Goal: Task Accomplishment & Management: Use online tool/utility

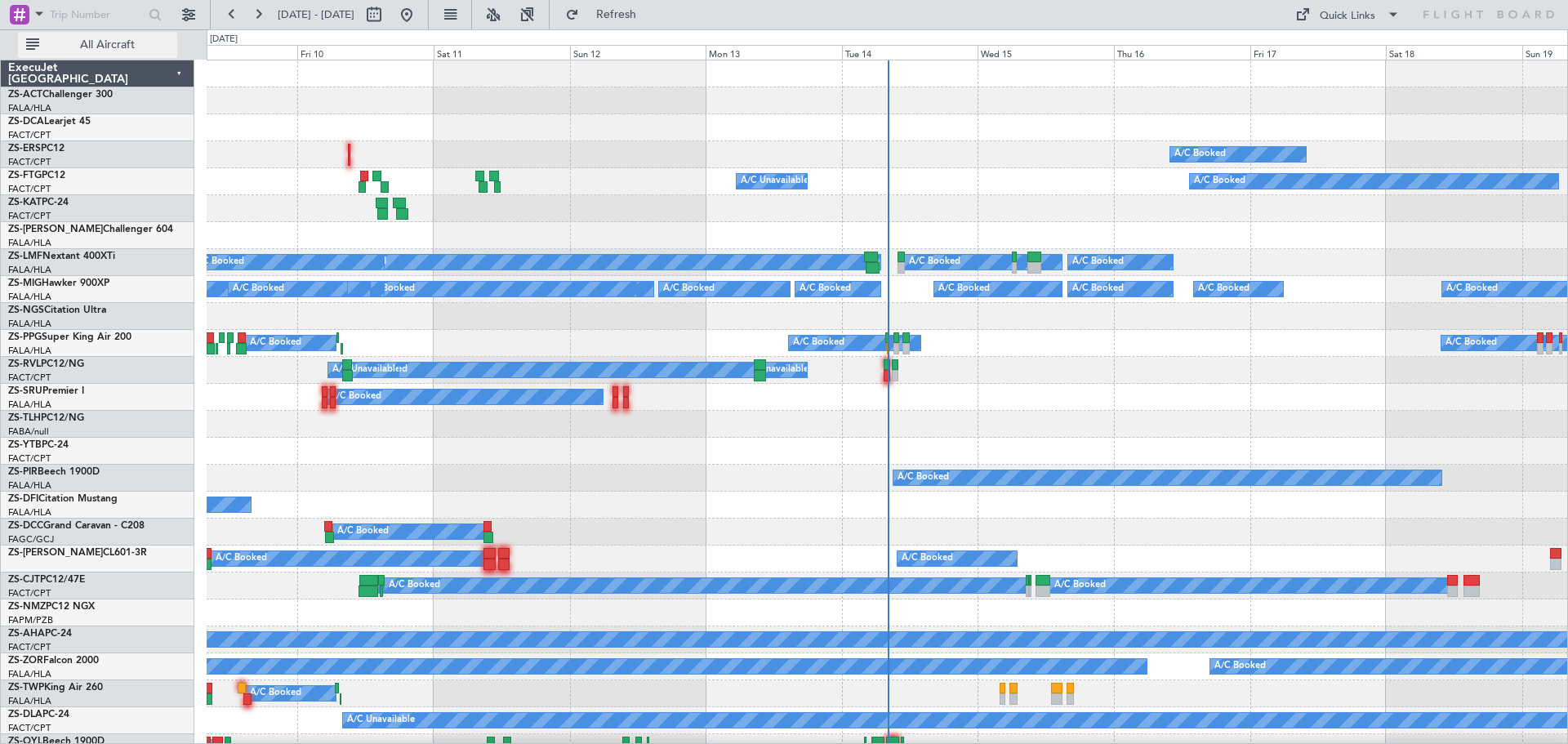
click at [122, 49] on span "All Aircraft" at bounding box center [107, 45] width 130 height 11
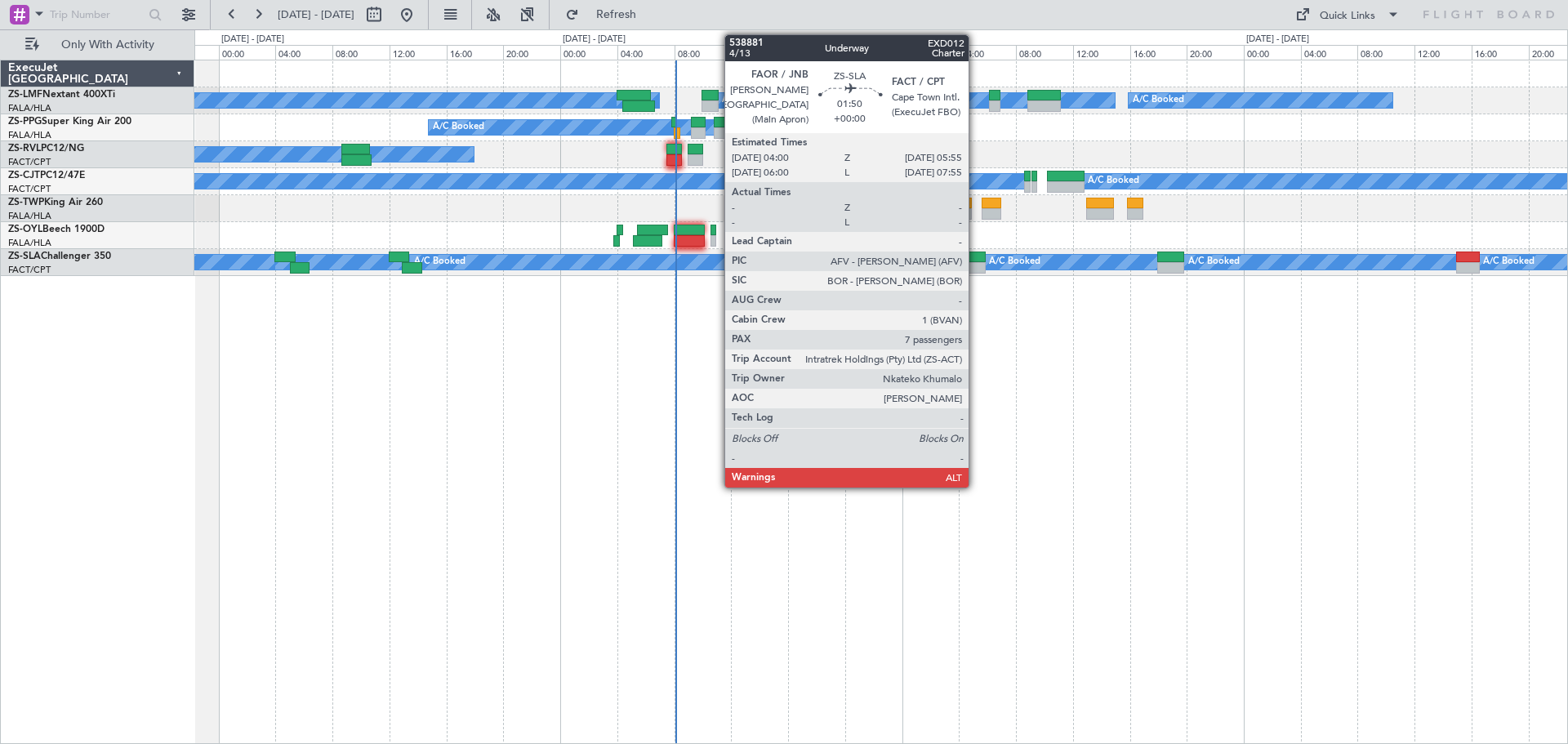
click at [976, 262] on div at bounding box center [972, 268] width 28 height 11
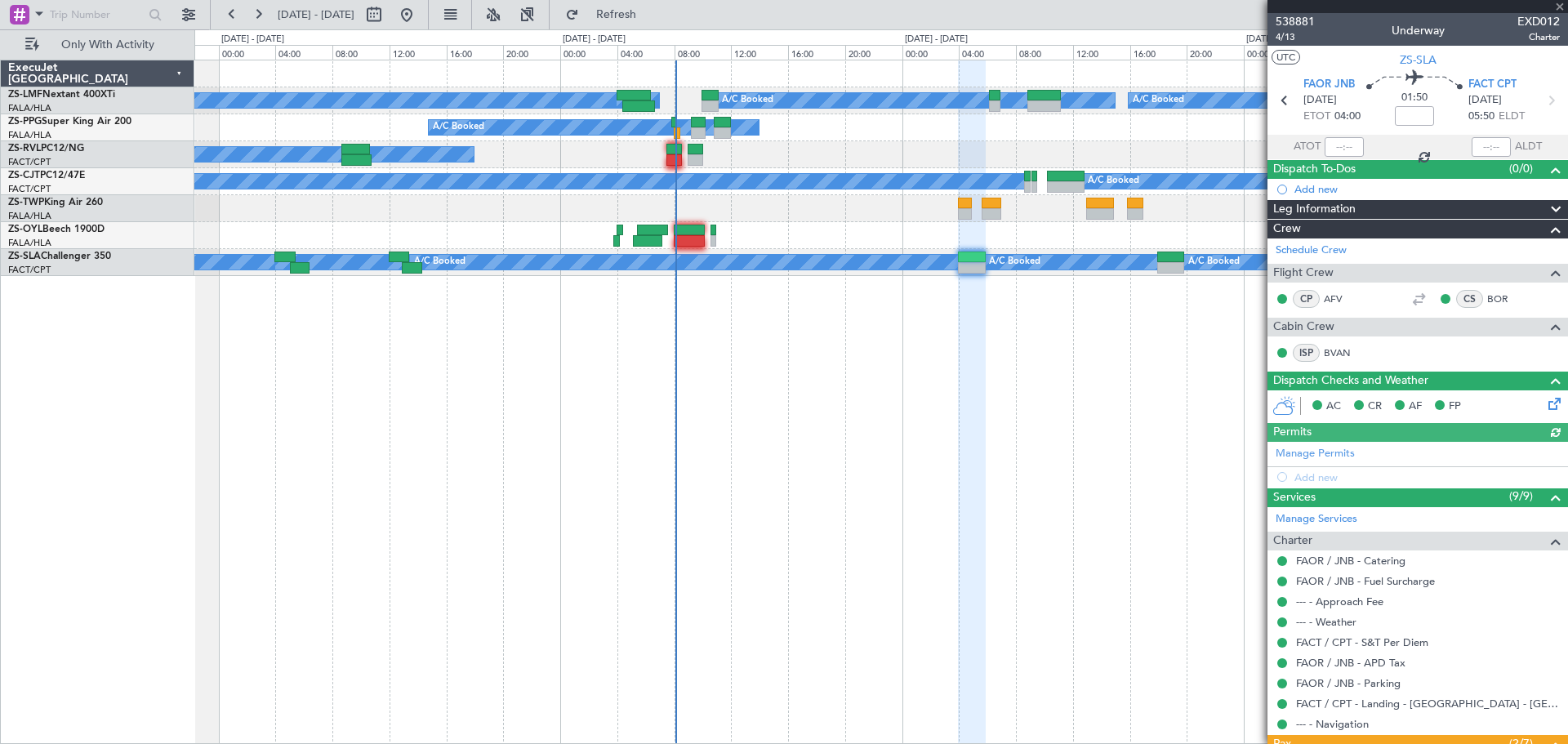
click at [1547, 403] on icon at bounding box center [1551, 401] width 13 height 13
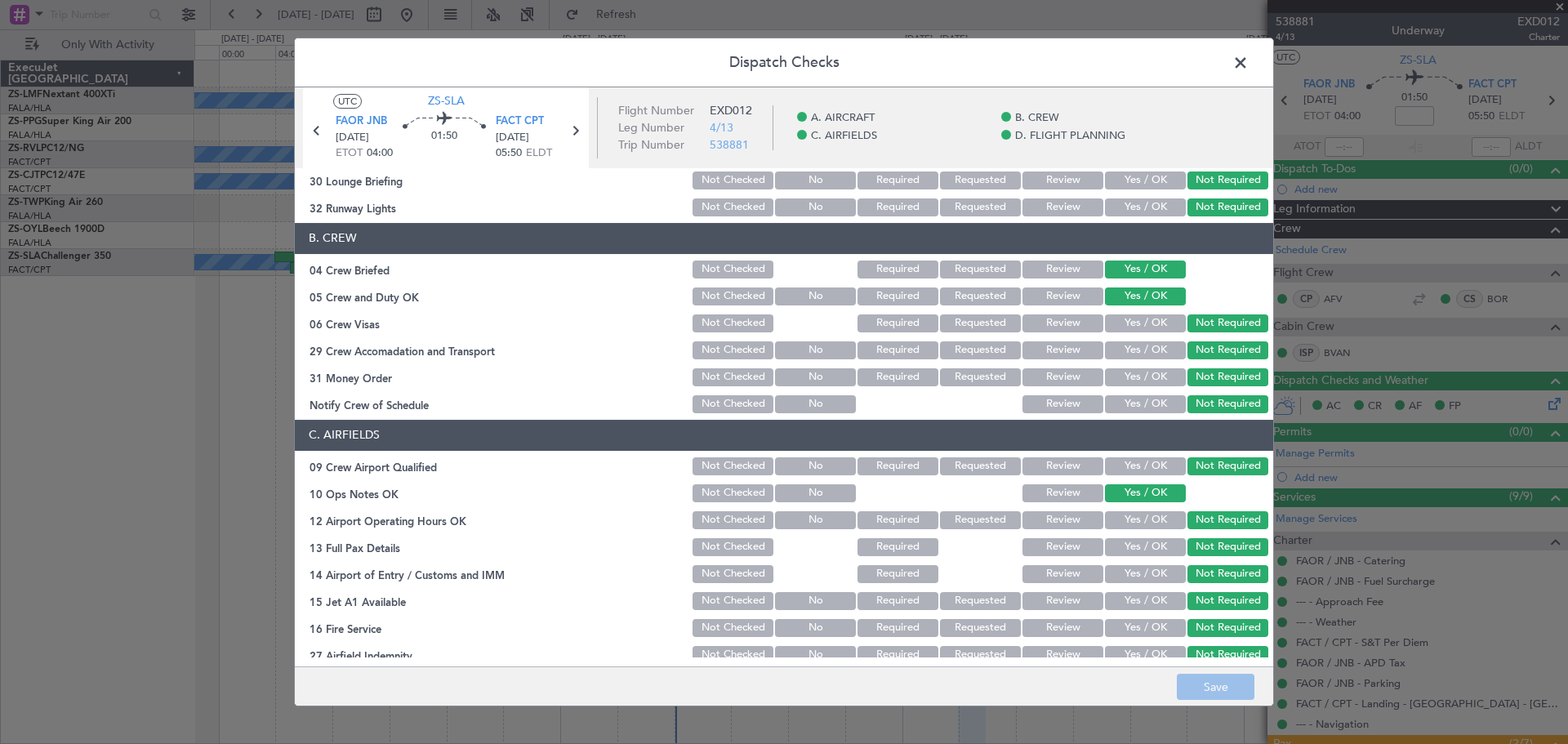
scroll to position [245, 0]
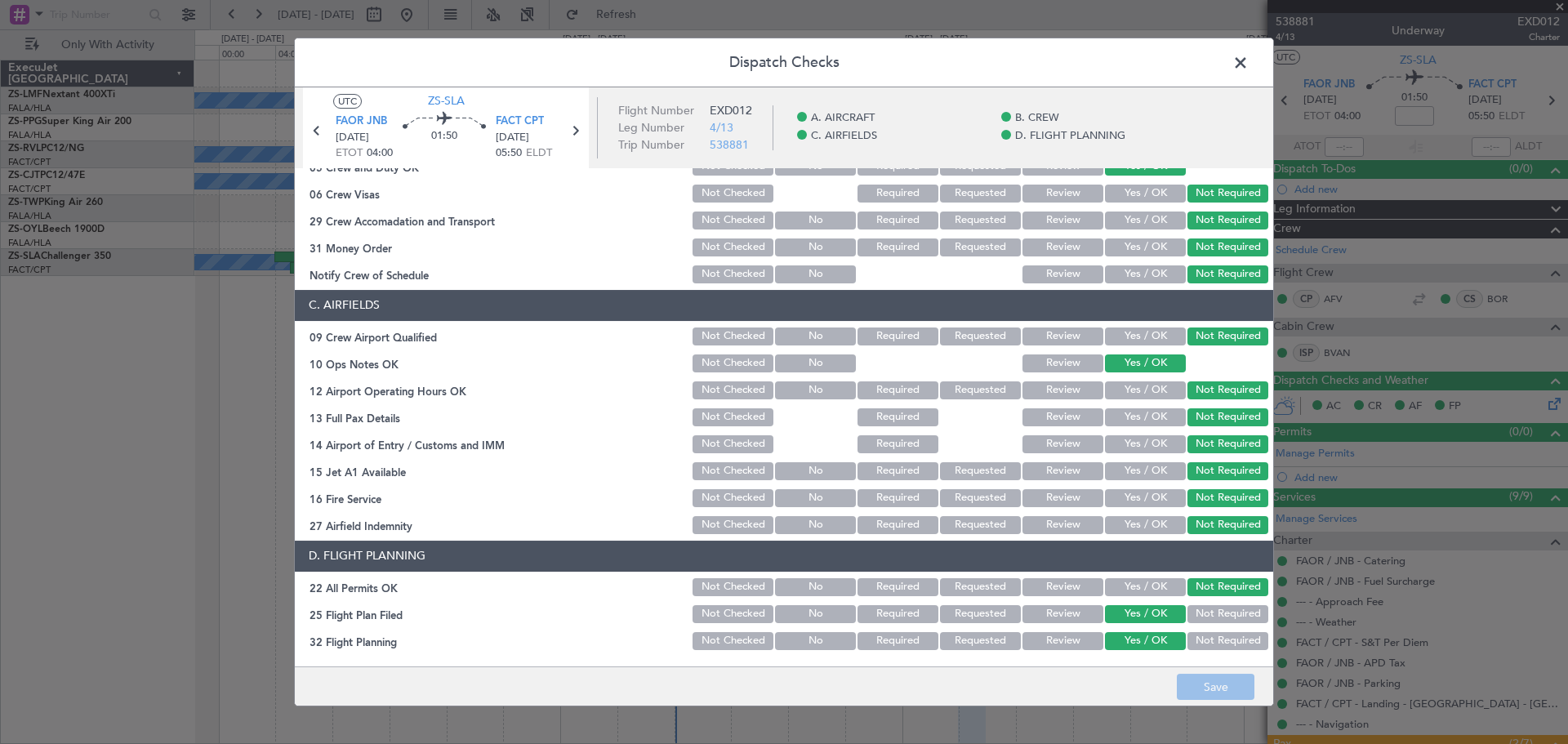
click at [1074, 612] on button "Review" at bounding box center [1063, 613] width 81 height 18
click at [1068, 637] on button "Review" at bounding box center [1063, 641] width 81 height 18
click at [1195, 689] on button "Save" at bounding box center [1215, 687] width 78 height 26
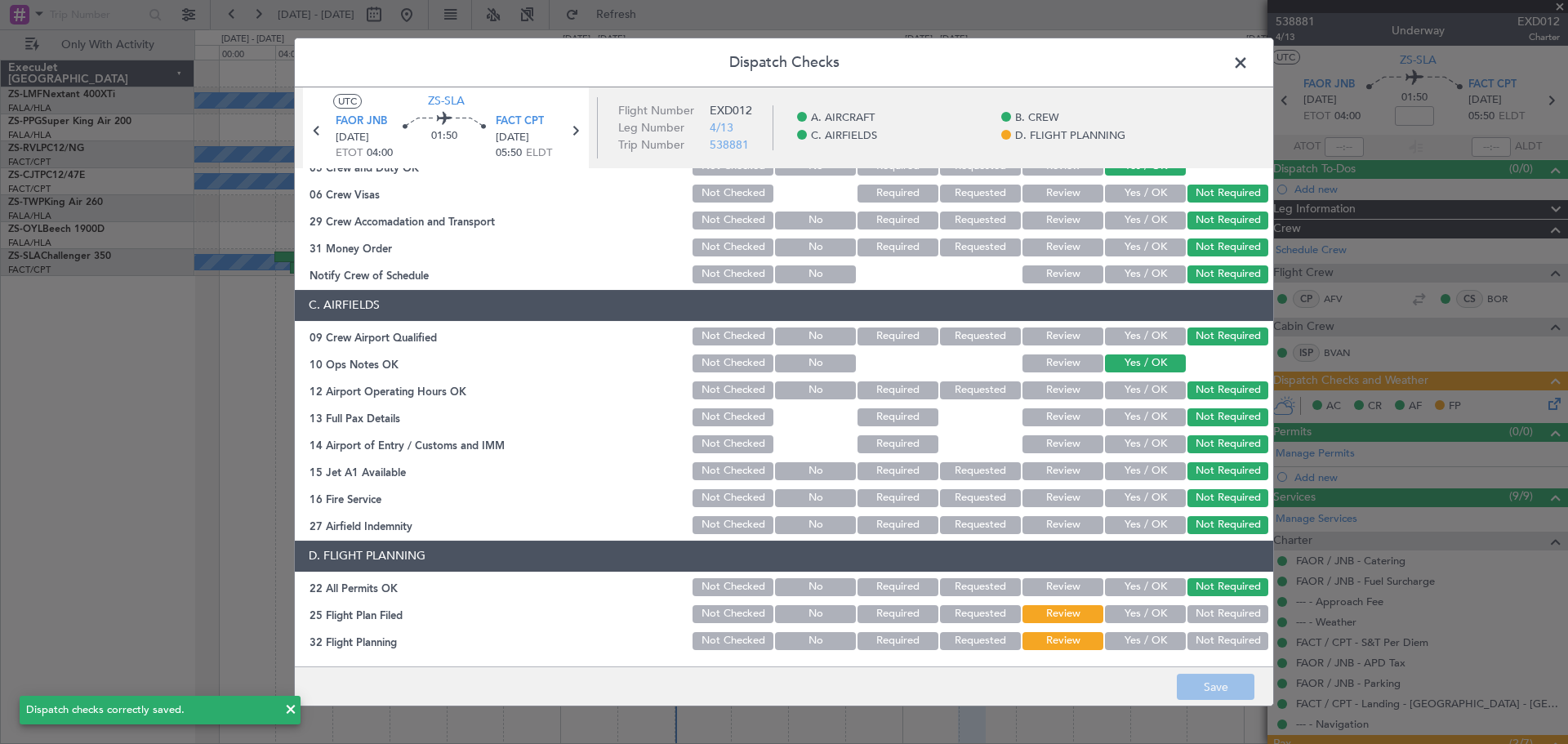
click at [1249, 63] on span at bounding box center [1249, 67] width 0 height 33
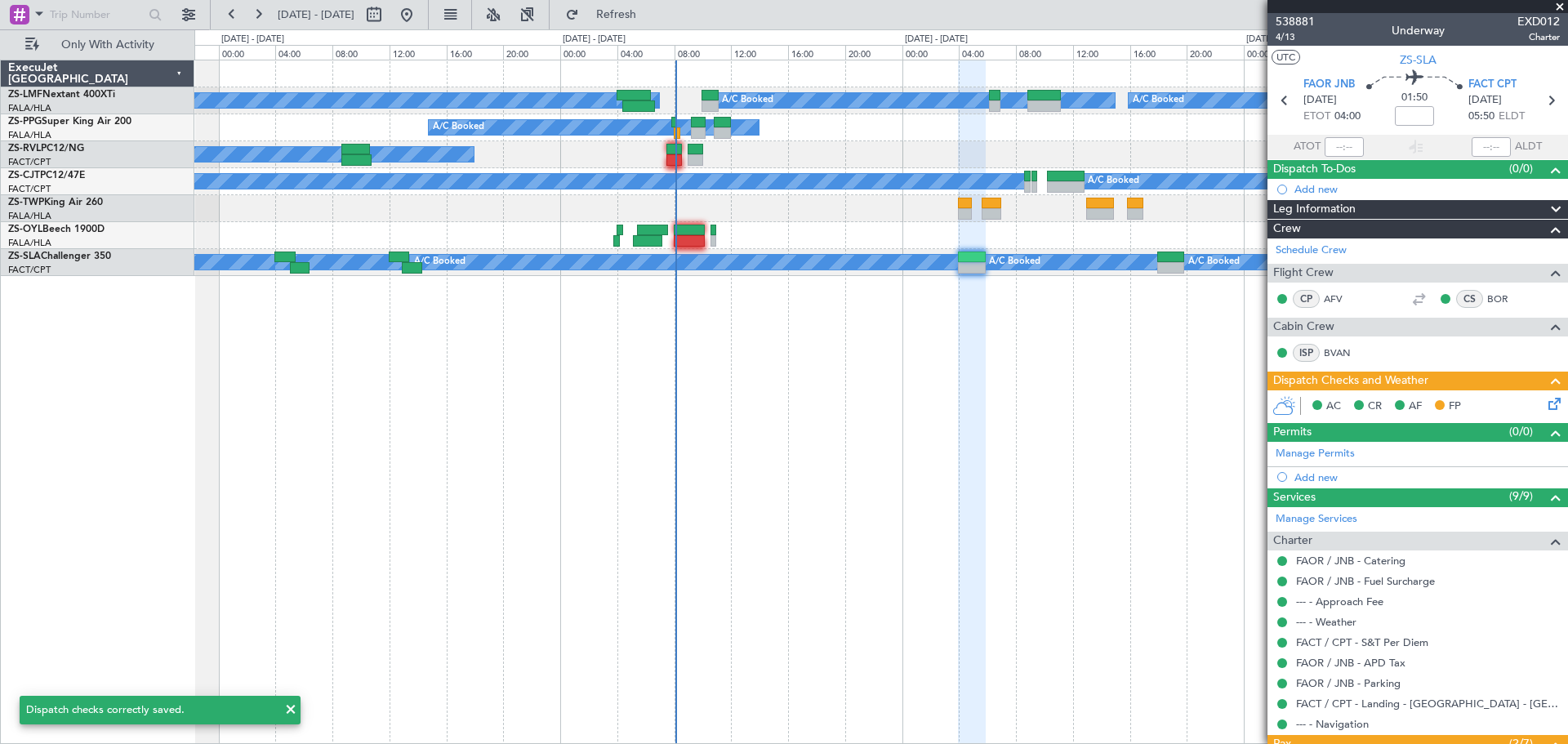
click at [1560, 8] on span at bounding box center [1559, 8] width 16 height 15
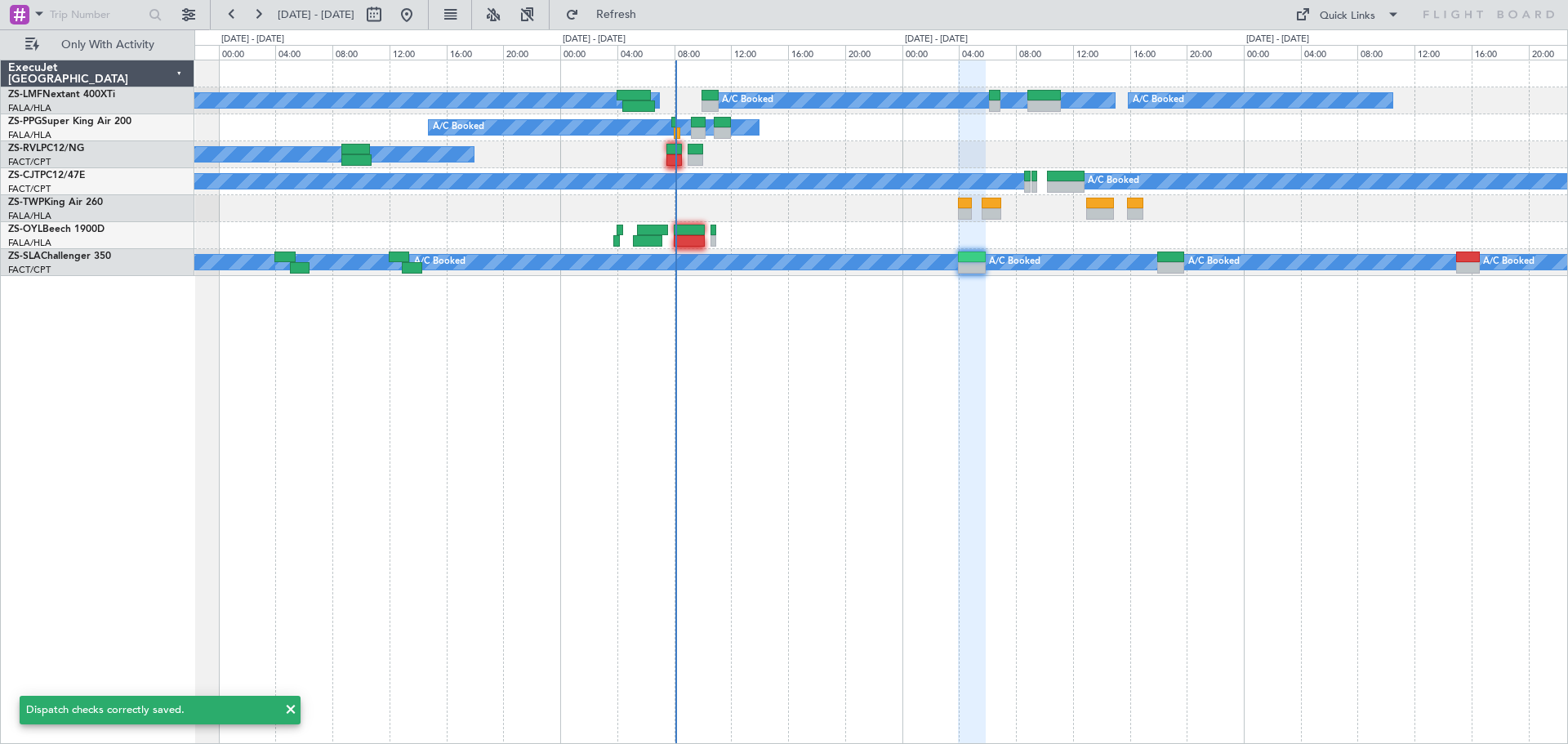
type input "0"
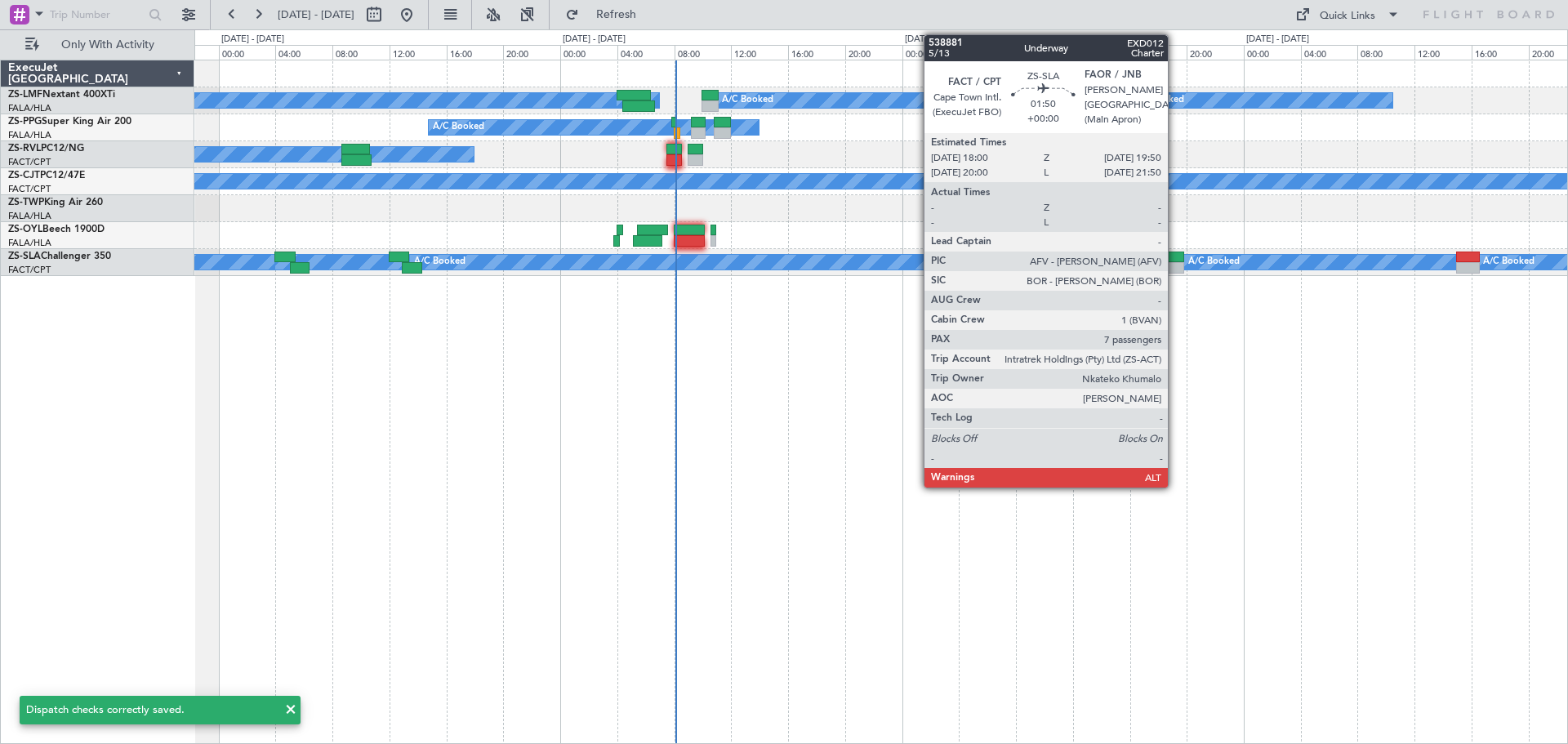
click at [1175, 263] on div at bounding box center [1171, 268] width 26 height 11
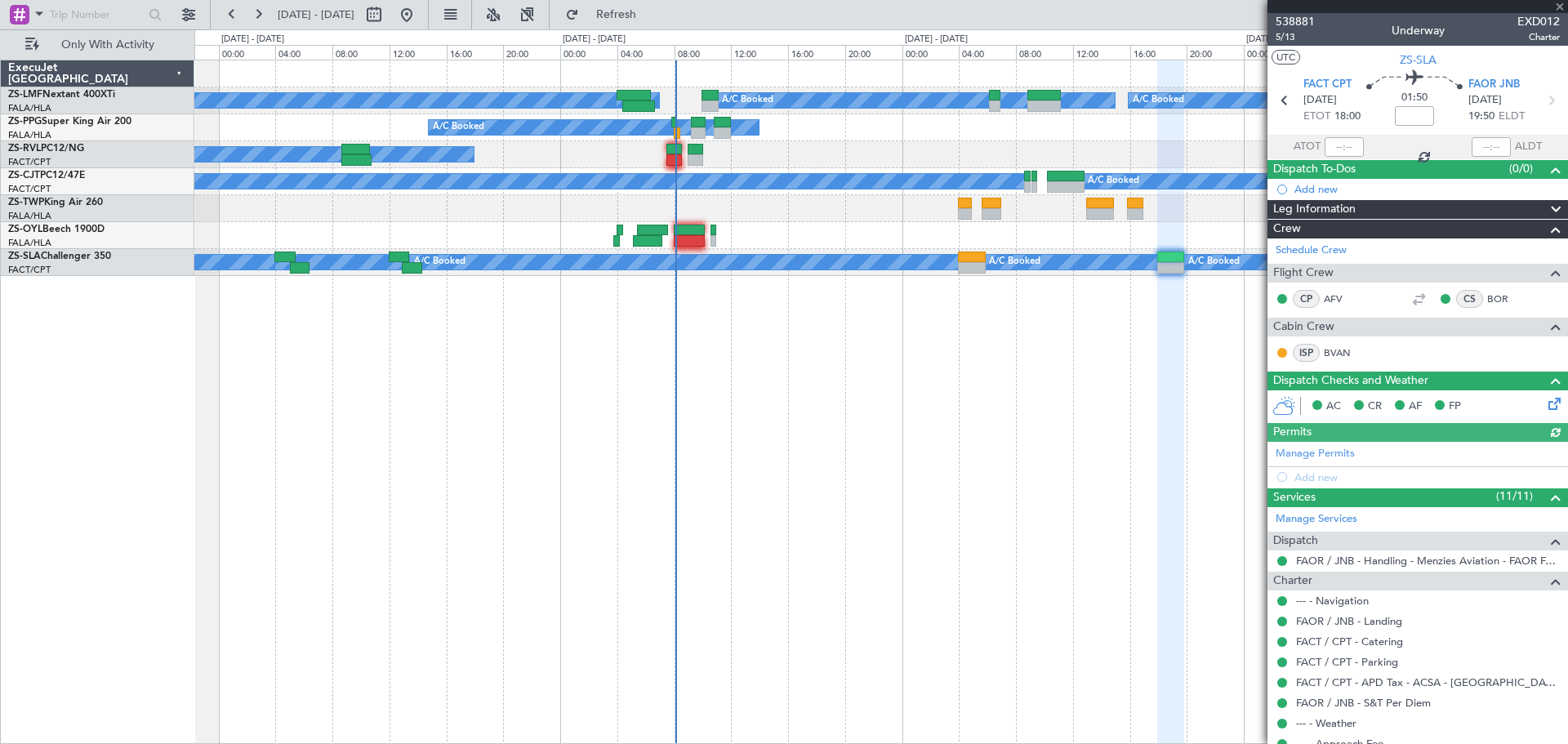
click at [1545, 402] on icon at bounding box center [1551, 401] width 13 height 13
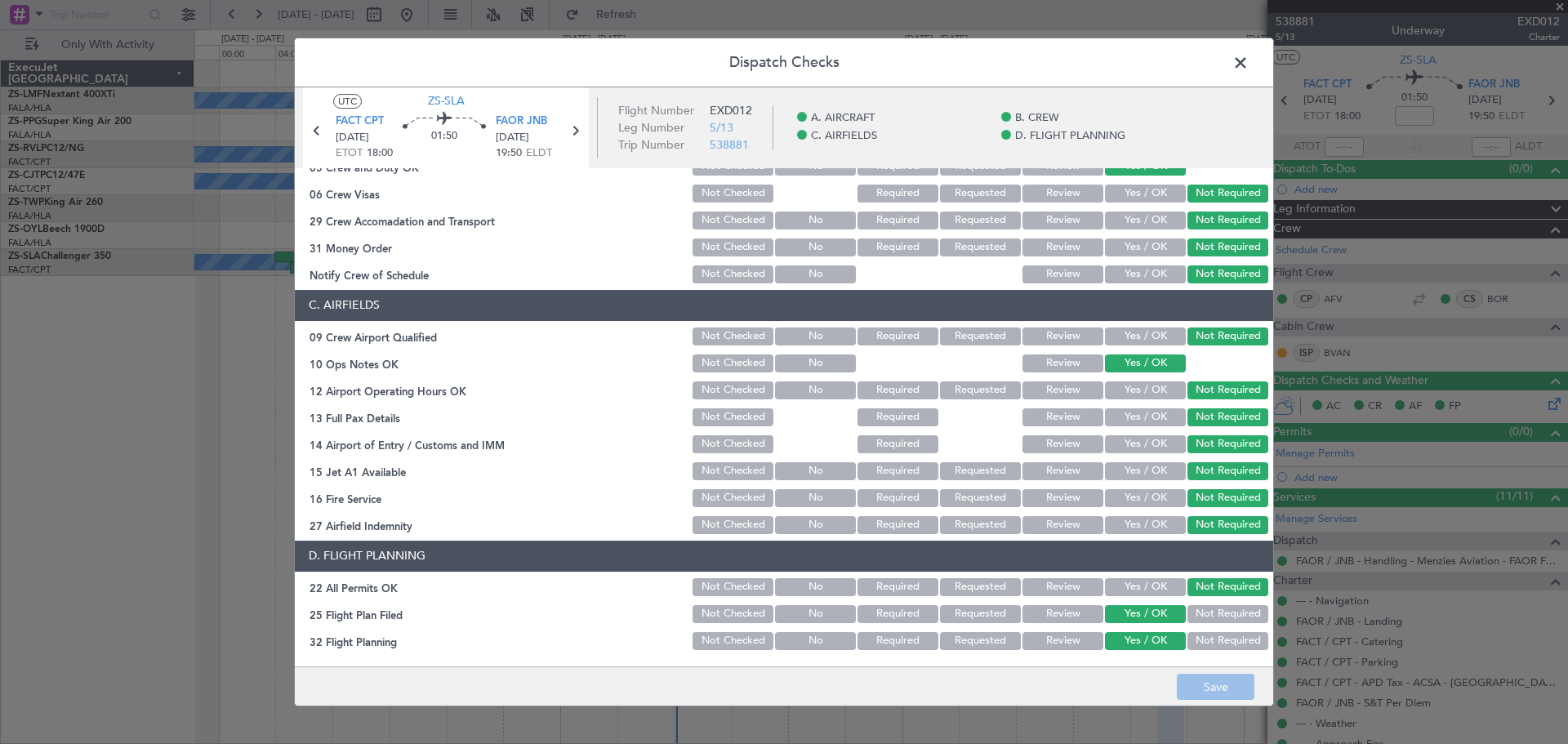
click at [1061, 612] on button "Review" at bounding box center [1063, 613] width 81 height 18
click at [1046, 640] on button "Review" at bounding box center [1063, 641] width 81 height 18
click at [1211, 685] on button "Save" at bounding box center [1215, 687] width 78 height 26
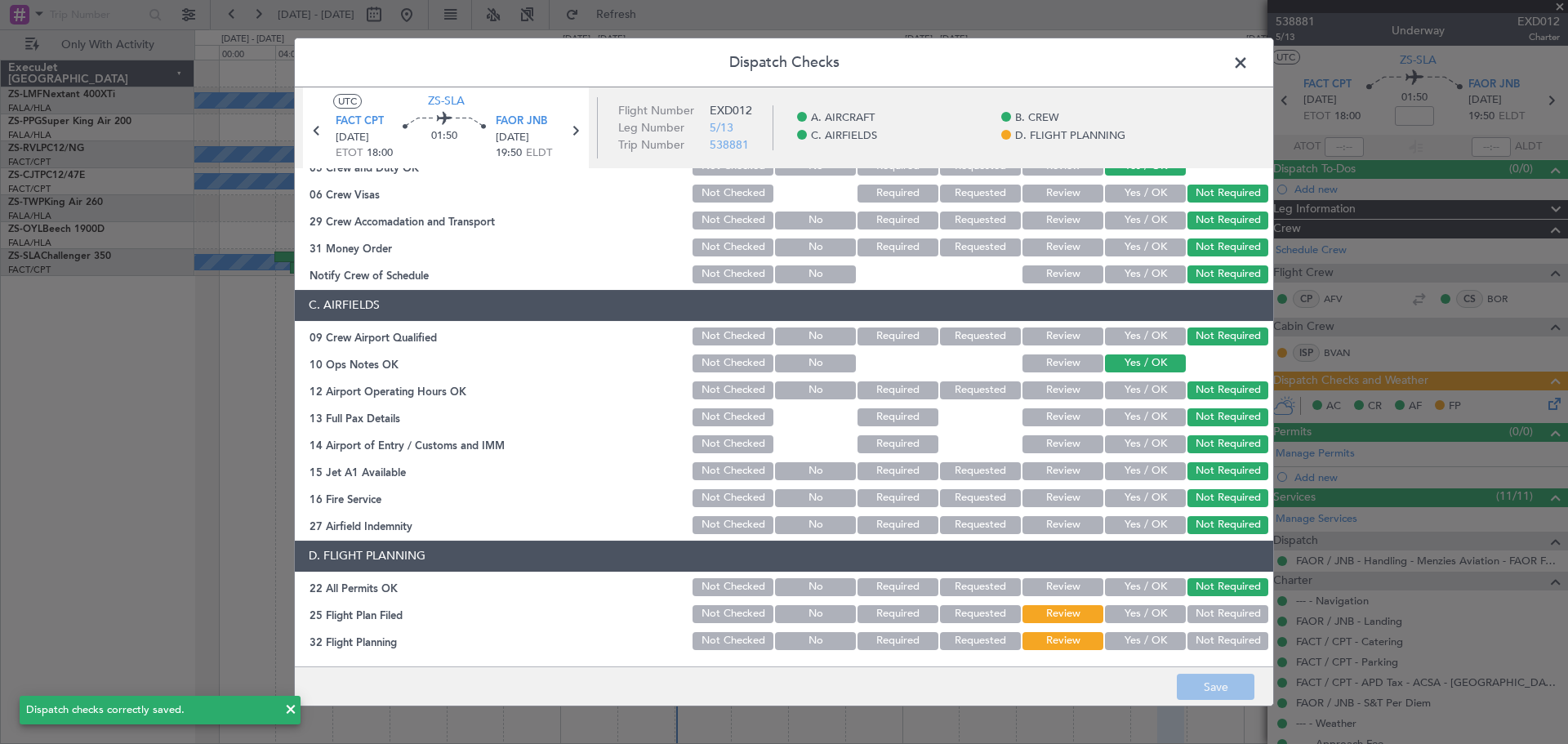
click at [1249, 64] on span at bounding box center [1249, 67] width 0 height 33
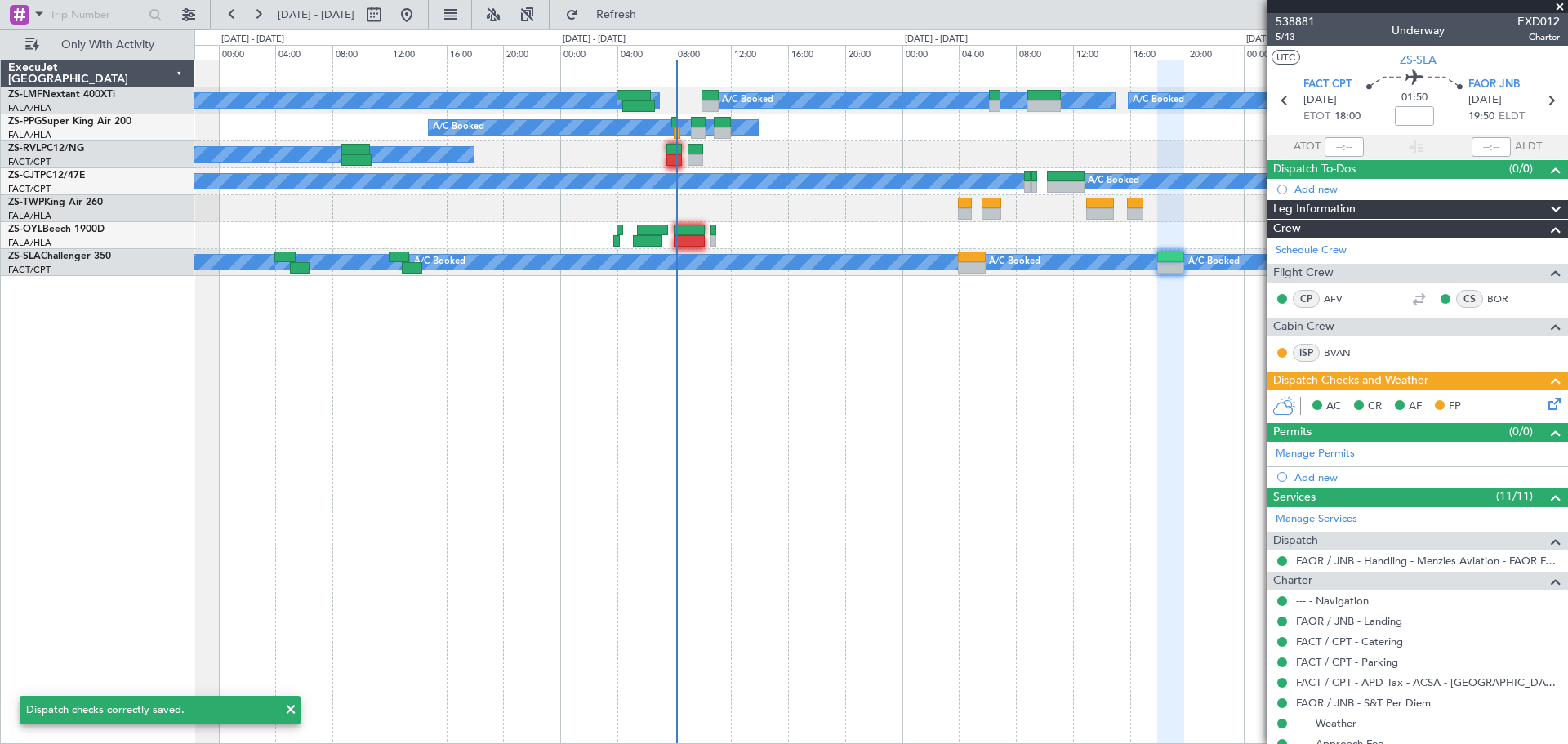
click at [1563, 4] on span at bounding box center [1559, 8] width 16 height 15
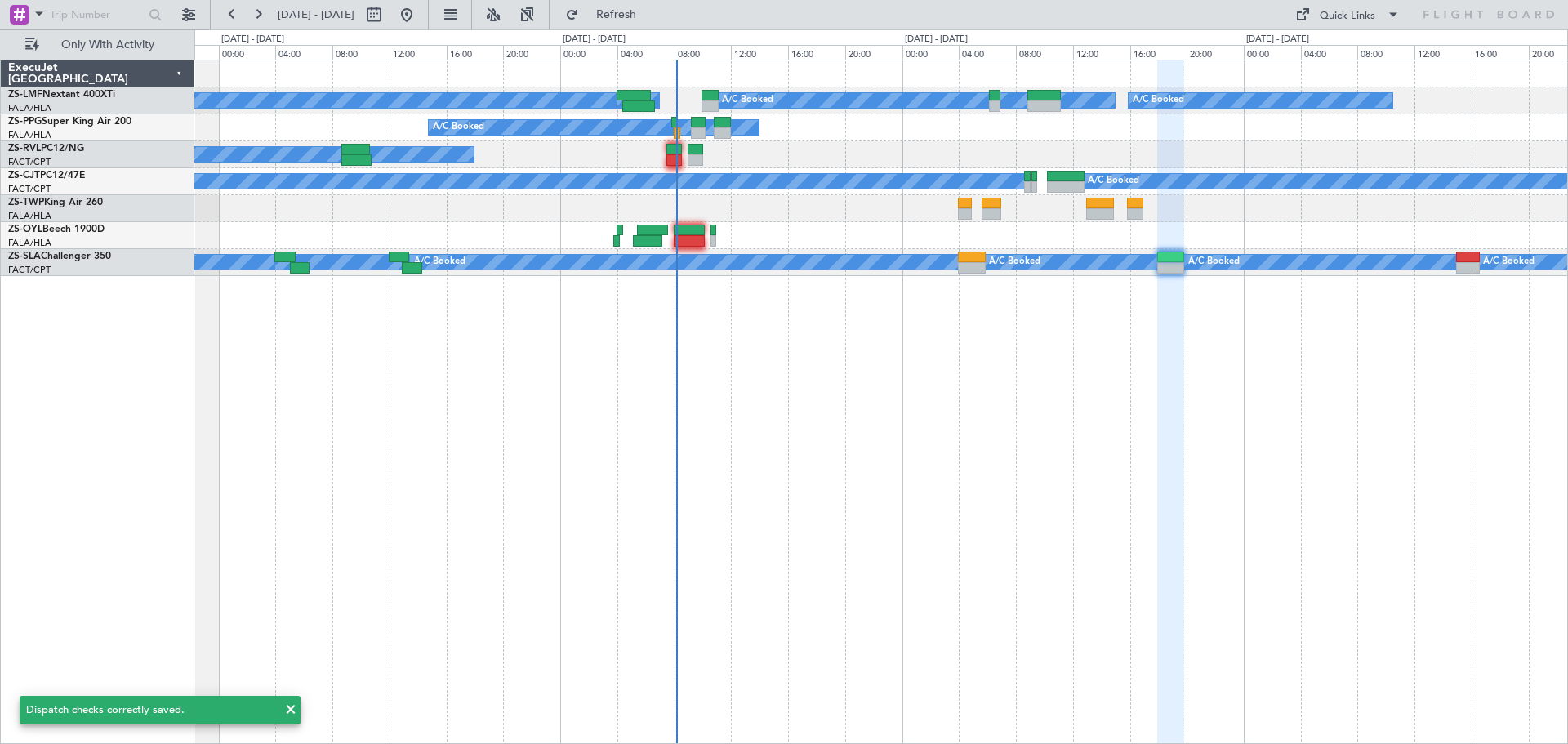
type input "0"
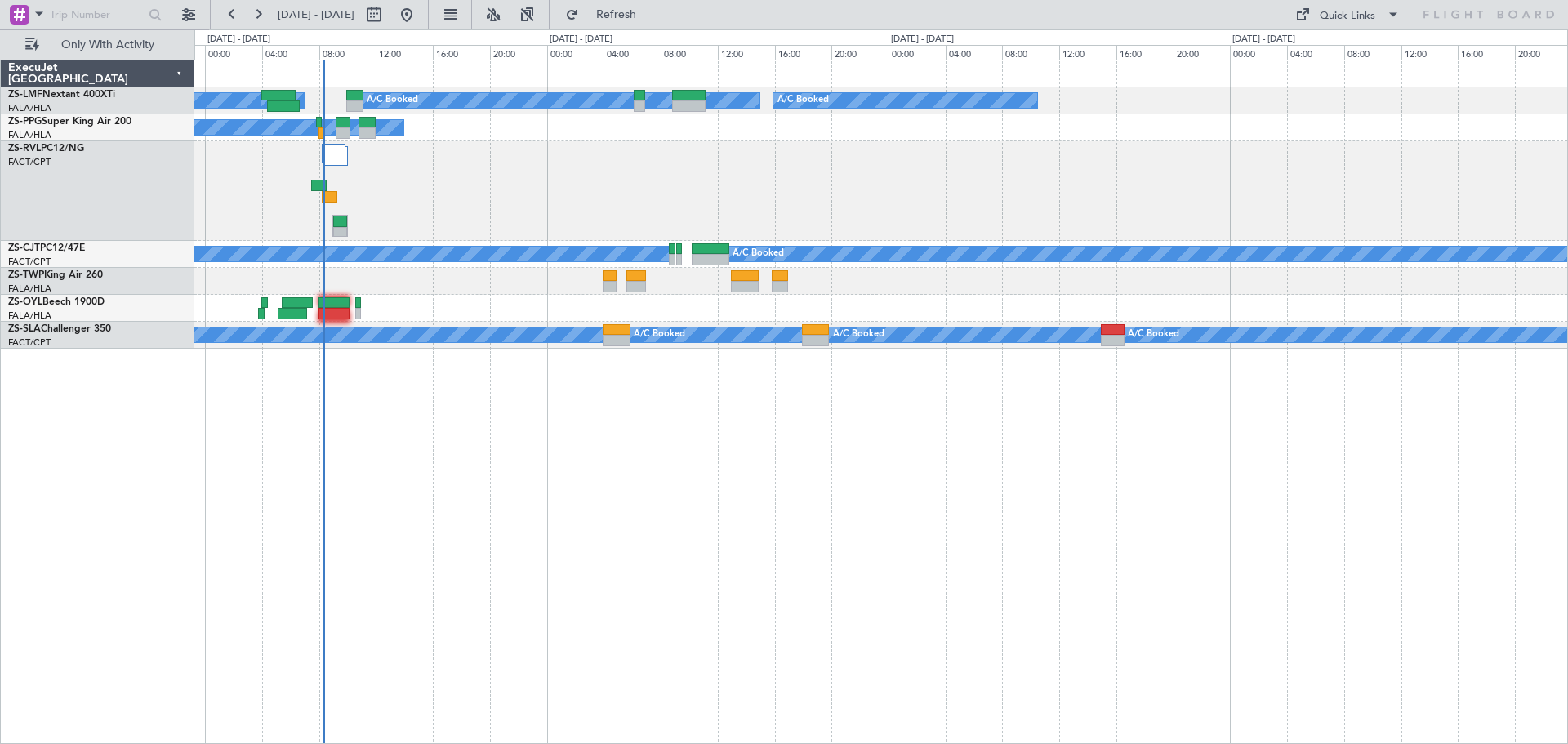
click at [837, 542] on div "A/C Booked A/C Booked A/C Booked A/C Booked A/C Booked A/C Booked A/C Booked A/…" at bounding box center [881, 401] width 1374 height 684
